Goal: Find specific page/section: Find specific page/section

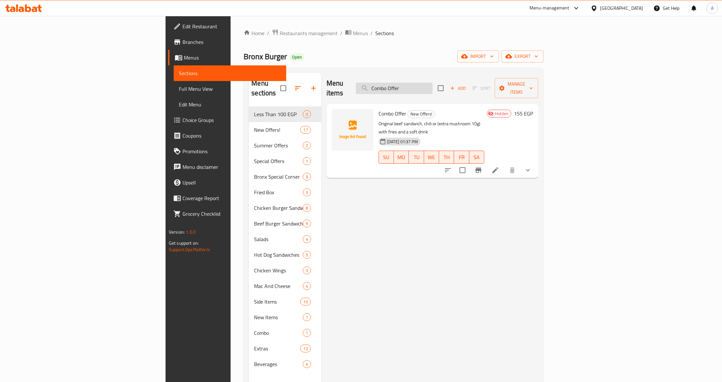
click at [433, 83] on input "Combo Offer" at bounding box center [394, 88] width 77 height 11
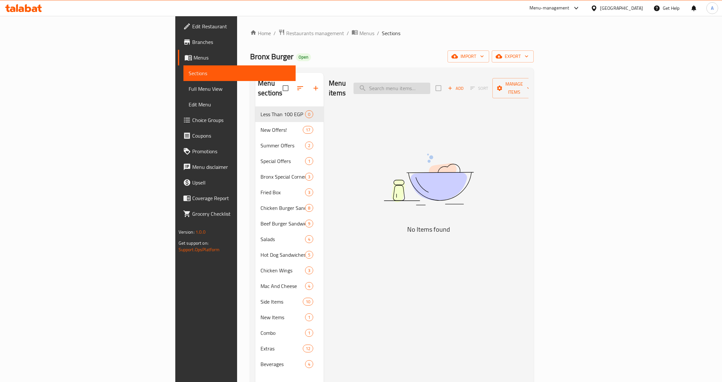
click at [431, 86] on input "search" at bounding box center [392, 88] width 77 height 11
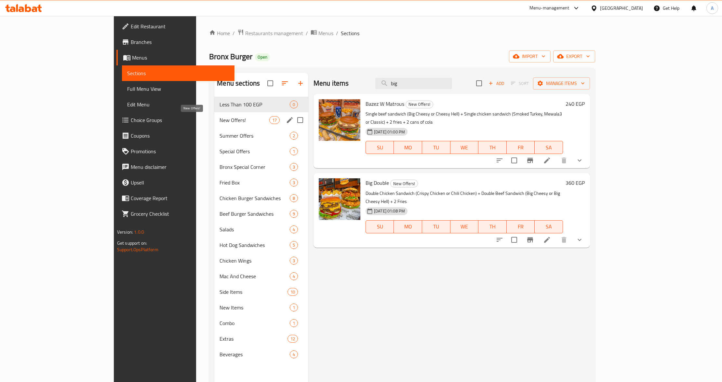
type input "big"
click at [220, 119] on span "New Offers!" at bounding box center [244, 120] width 49 height 8
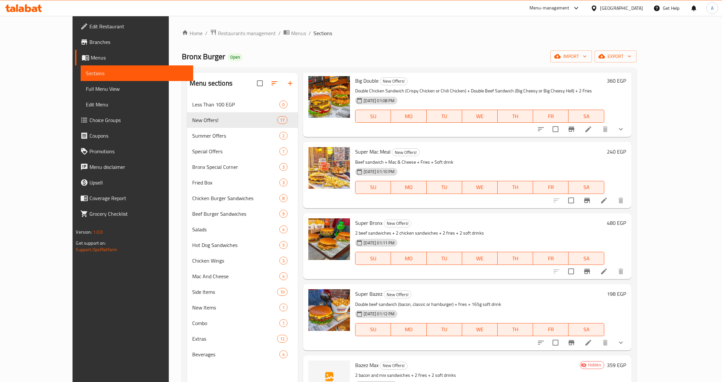
scroll to position [217, 0]
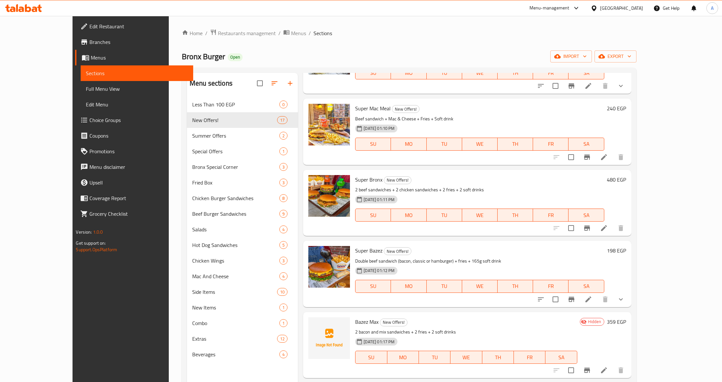
click at [432, 193] on div "[DATE] 01:11 PM SU MO TU WE TH FR SA" at bounding box center [480, 210] width 254 height 35
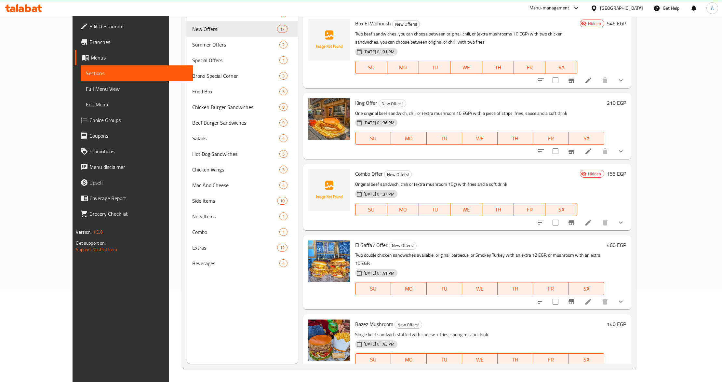
scroll to position [590, 0]
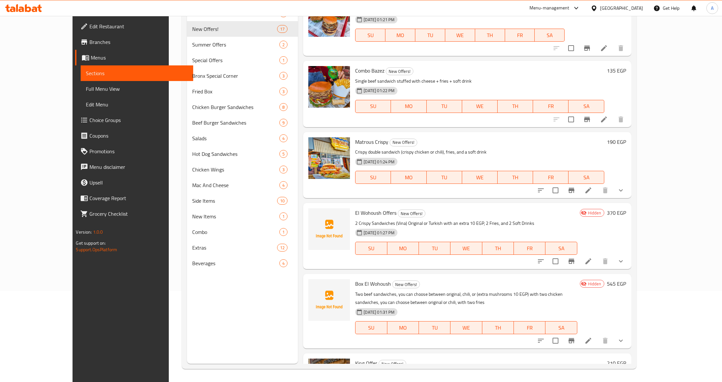
click at [355, 279] on span "Box El Wohoush" at bounding box center [373, 284] width 36 height 10
copy h6 "Box El Wohoush"
click at [362, 208] on span "El Wohoush Offers" at bounding box center [375, 213] width 41 height 10
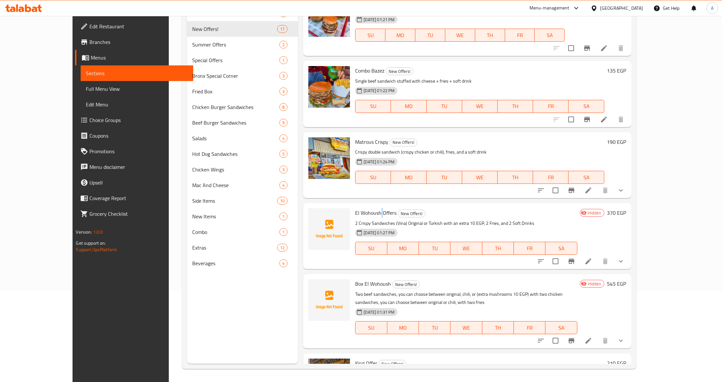
click at [362, 208] on span "El Wohoush Offers" at bounding box center [375, 213] width 41 height 10
copy h6 "El Wohoush Offers"
click at [89, 43] on span "Branches" at bounding box center [138, 42] width 99 height 8
